Goal: Navigation & Orientation: Go to known website

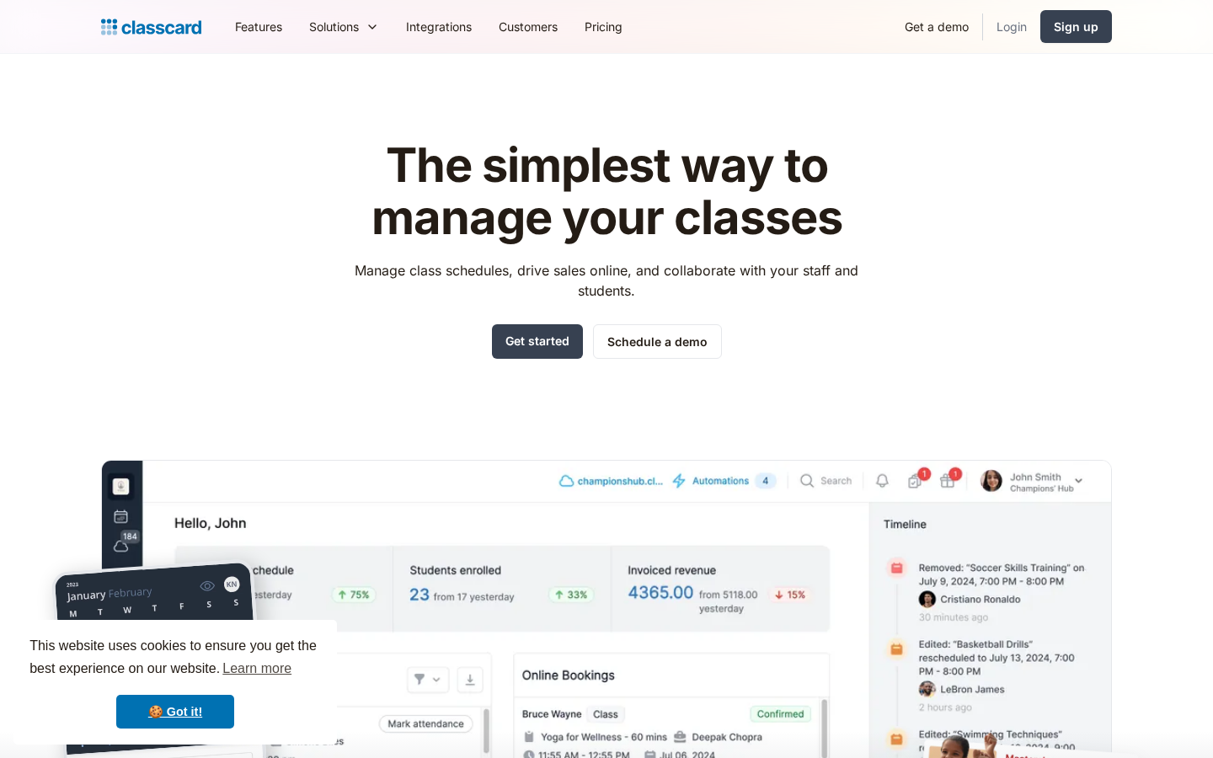
click at [1014, 17] on link "Login" at bounding box center [1011, 27] width 57 height 38
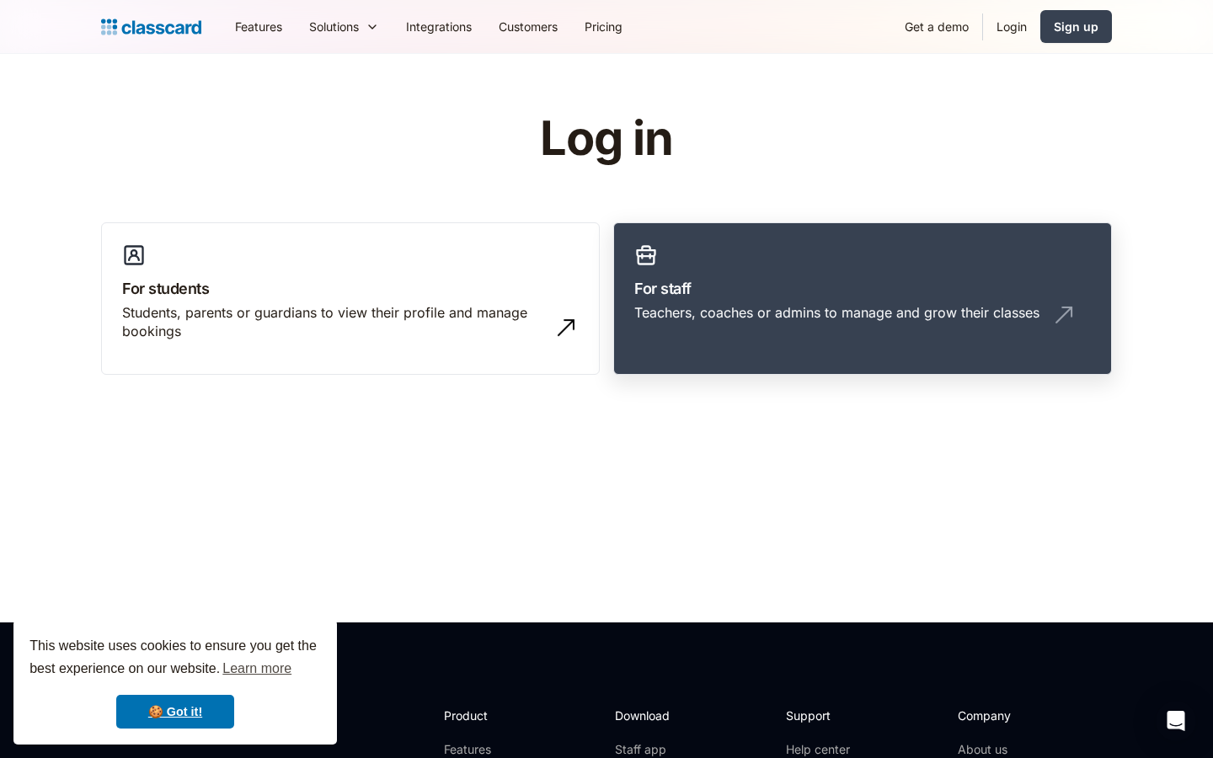
click at [763, 305] on div "Teachers, coaches or admins to manage and grow their classes" at bounding box center [836, 312] width 405 height 19
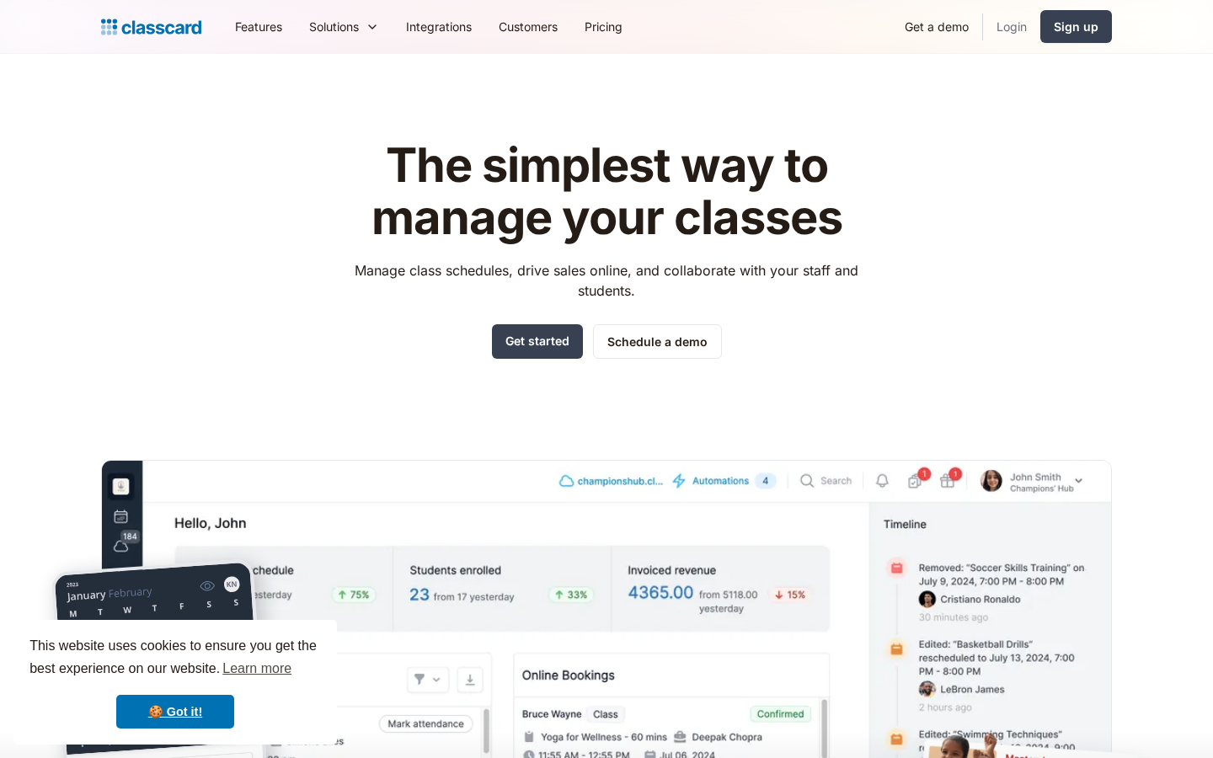
click at [998, 29] on link "Login" at bounding box center [1011, 27] width 57 height 38
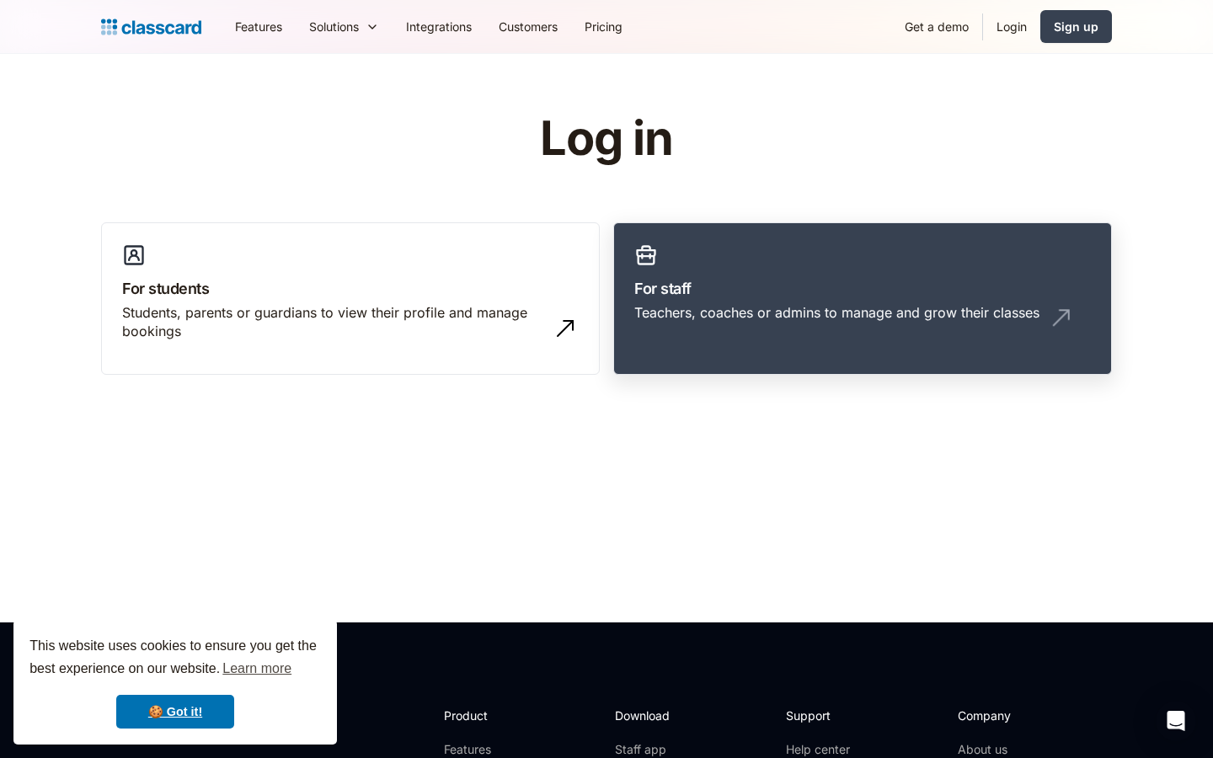
click at [812, 338] on link "For staff Teachers, coaches or admins to manage and grow their classes" at bounding box center [862, 298] width 499 height 153
